Goal: Task Accomplishment & Management: Use online tool/utility

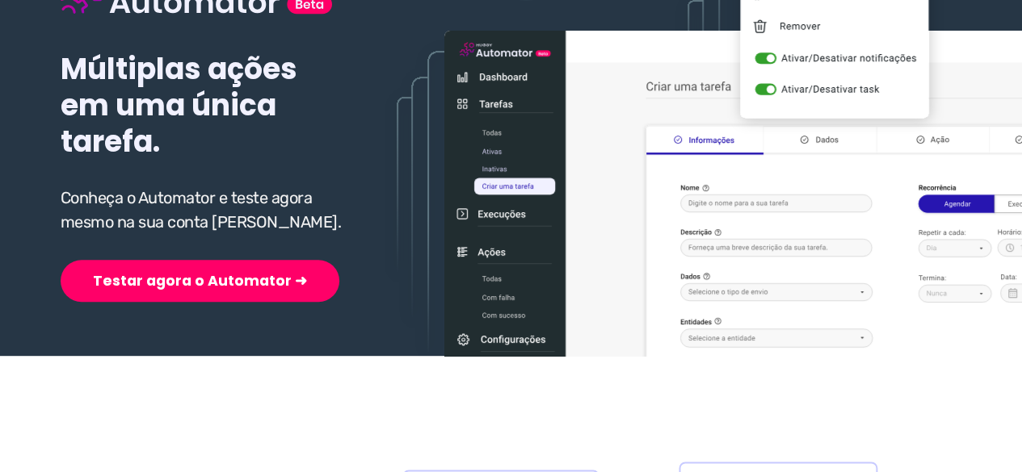
scroll to position [323, 0]
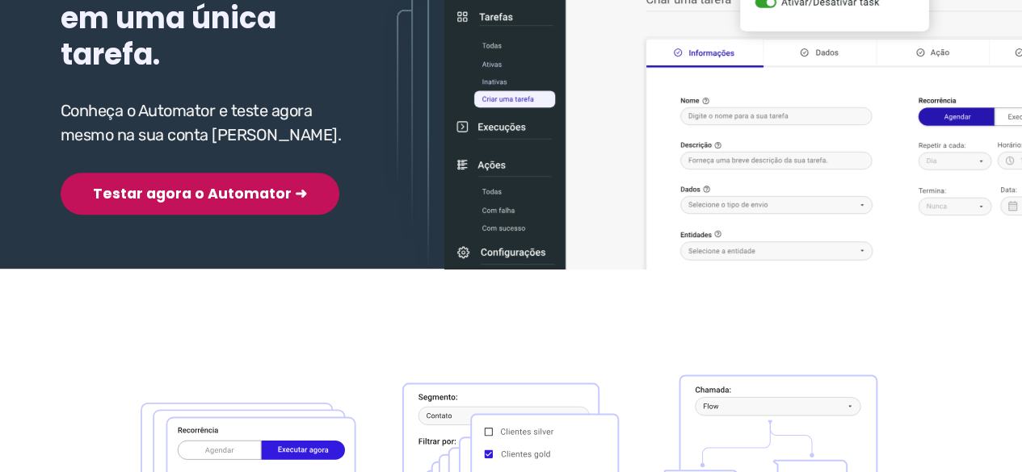
click at [181, 198] on button "Testar agora o Automator ➜" at bounding box center [200, 194] width 279 height 42
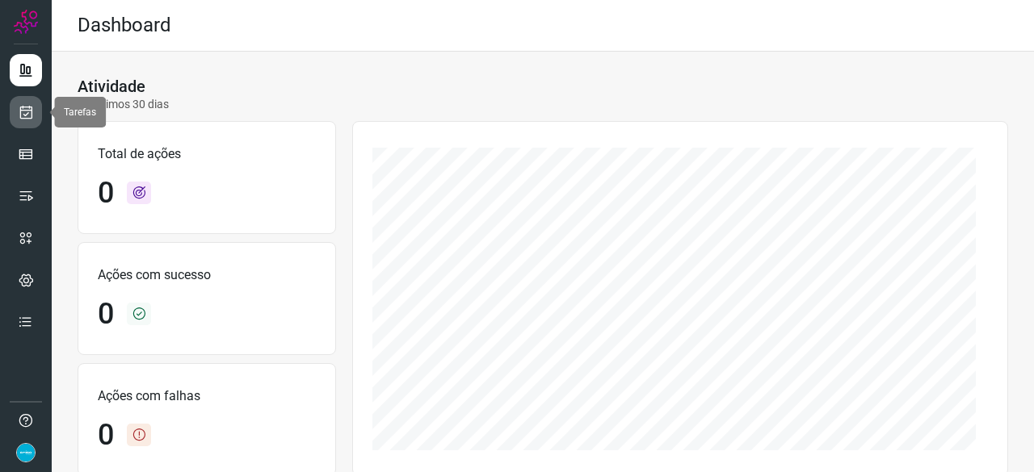
click at [27, 108] on icon at bounding box center [26, 112] width 17 height 16
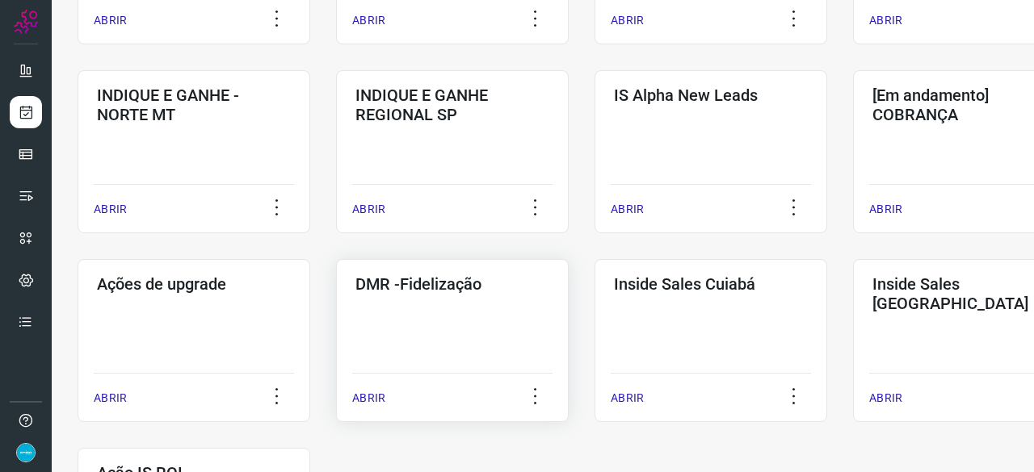
scroll to position [808, 0]
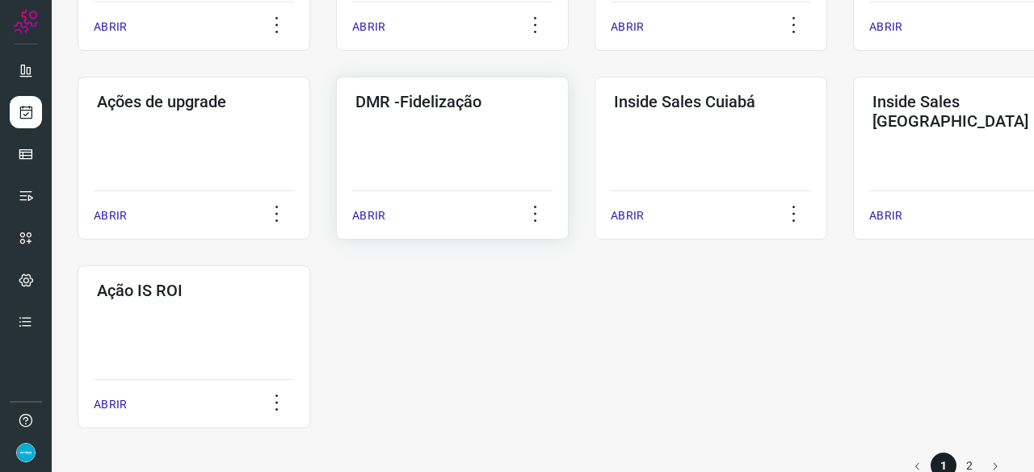
click at [374, 212] on p "ABRIR" at bounding box center [368, 216] width 33 height 17
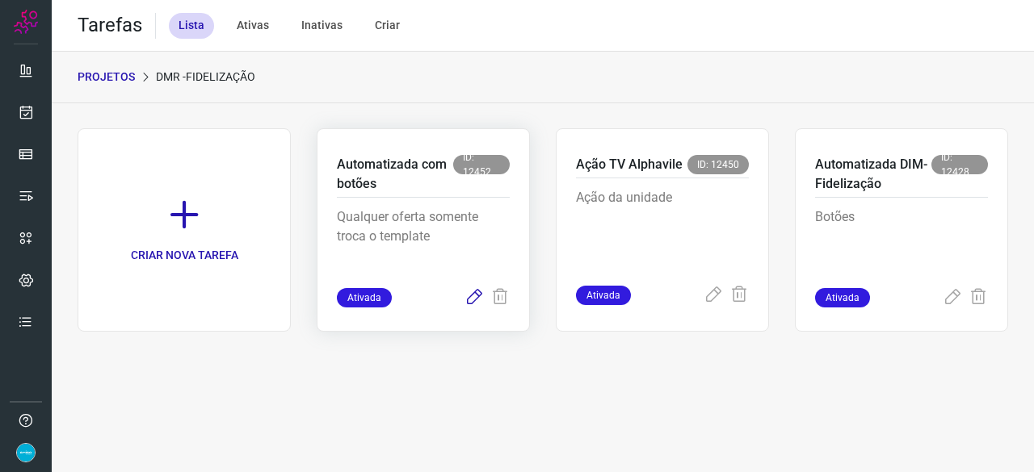
click at [470, 300] on icon at bounding box center [473, 297] width 19 height 19
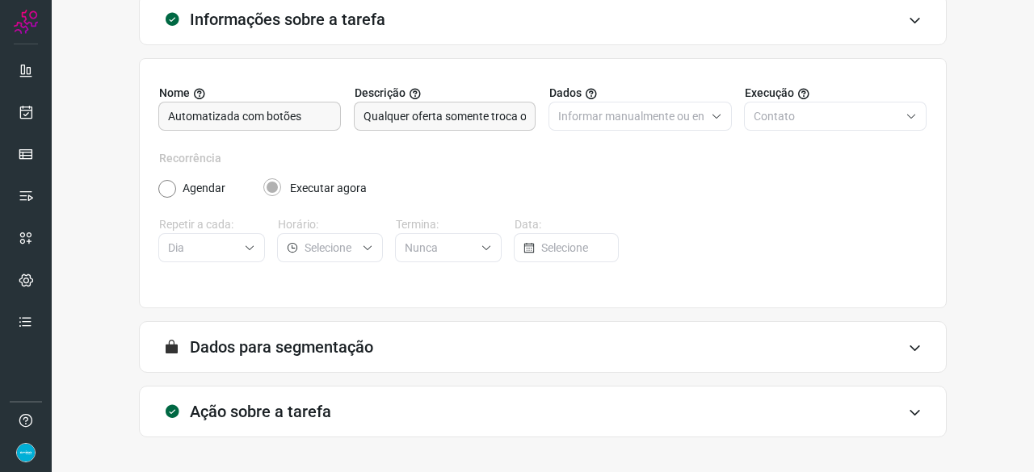
scroll to position [157, 0]
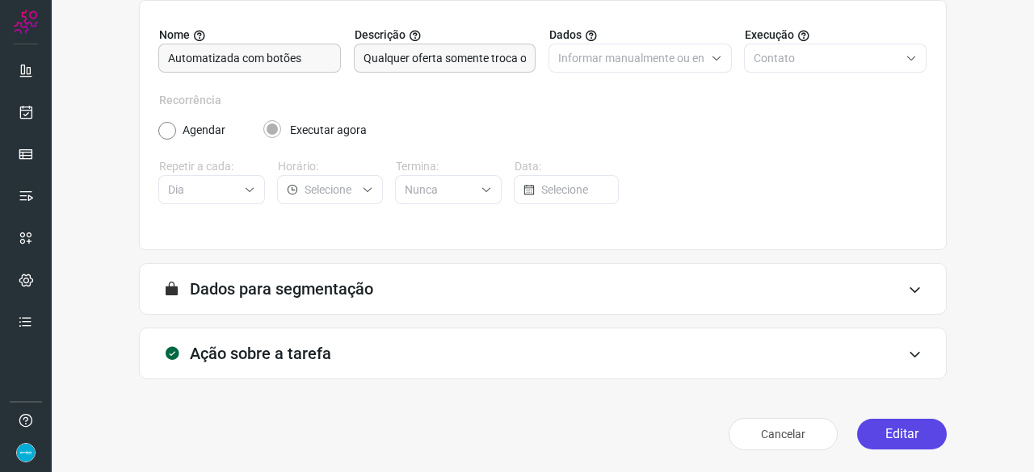
click at [902, 438] on button "Editar" at bounding box center [902, 434] width 90 height 31
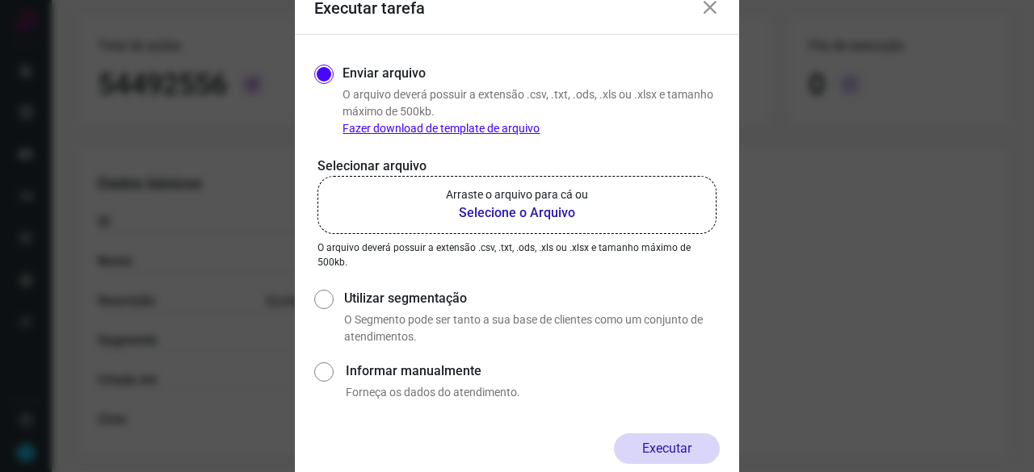
click at [518, 211] on b "Selecione o Arquivo" at bounding box center [517, 213] width 142 height 19
click at [0, 0] on input "Arraste o arquivo para cá ou Selecione o Arquivo" at bounding box center [0, 0] width 0 height 0
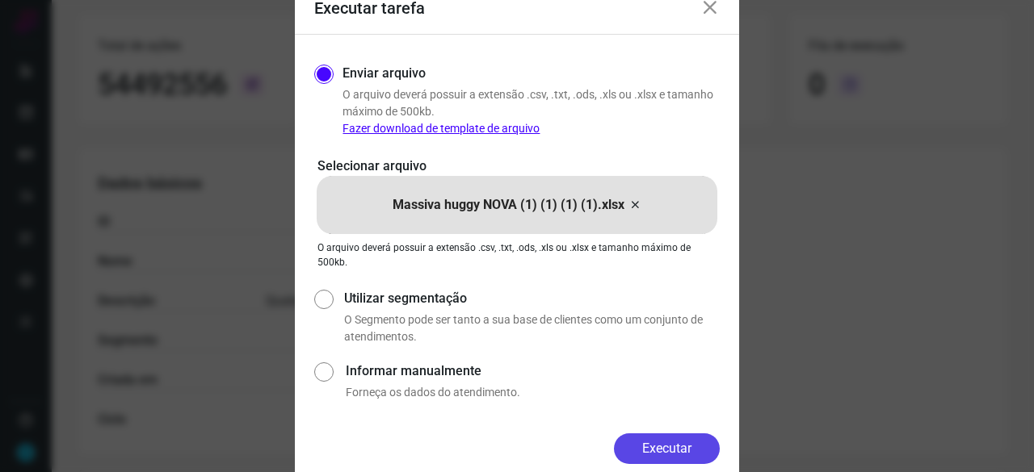
click at [689, 440] on button "Executar" at bounding box center [667, 449] width 106 height 31
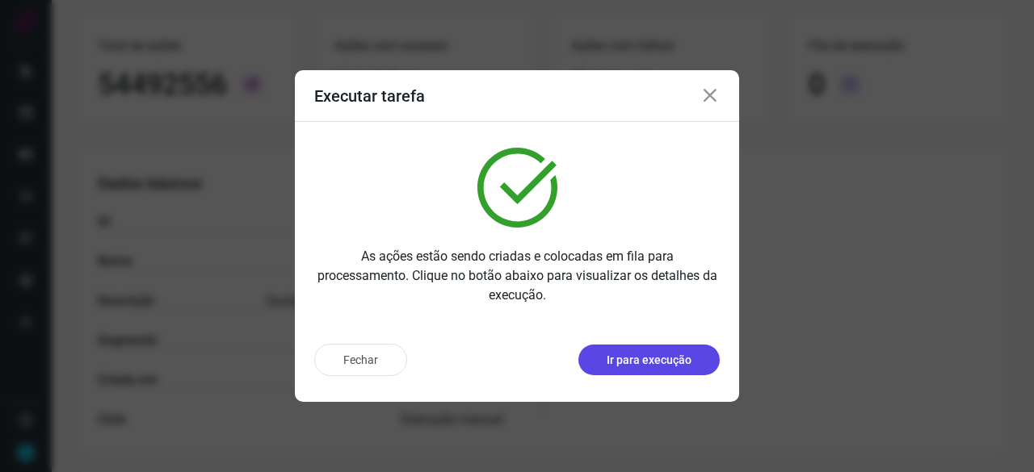
click at [633, 359] on p "Ir para execução" at bounding box center [649, 360] width 85 height 17
